Goal: Task Accomplishment & Management: Complete application form

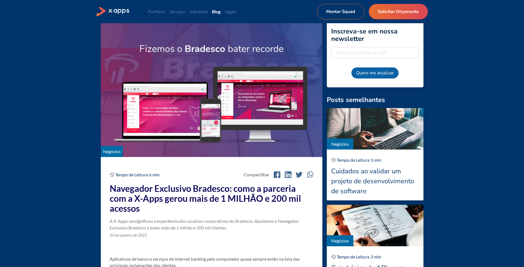
scroll to position [80, 0]
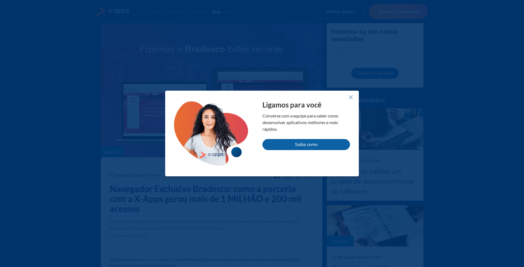
click at [350, 96] on icon at bounding box center [351, 97] width 7 height 7
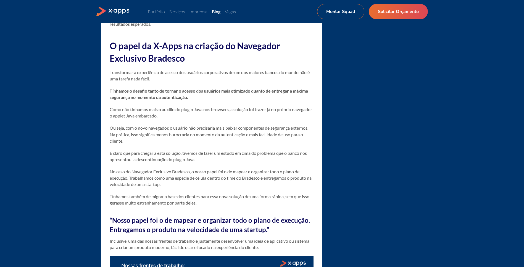
scroll to position [881, 0]
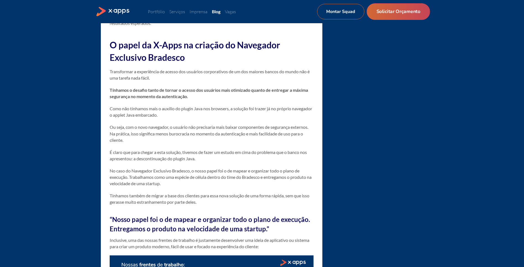
click at [391, 11] on link "Solicitar Orçamento" at bounding box center [398, 11] width 63 height 17
select select "BR"
